Goal: Complete application form

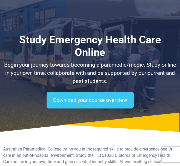
select select "**********"
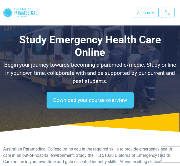
select select "**********"
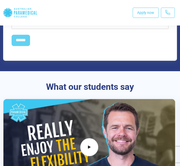
type input "*"
type input "***"
